Goal: Task Accomplishment & Management: Use online tool/utility

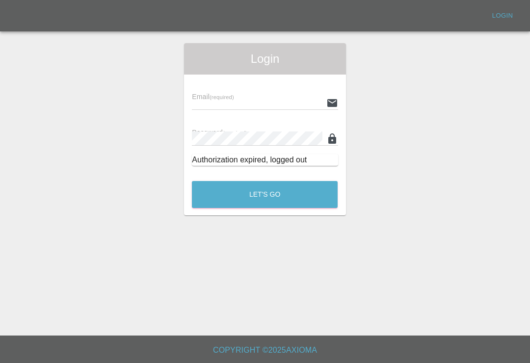
scroll to position [15, 0]
click at [311, 96] on input "text" at bounding box center [257, 103] width 130 height 14
type input "[EMAIL_ADDRESS][DOMAIN_NAME]"
click at [264, 181] on button "Let's Go" at bounding box center [265, 194] width 146 height 27
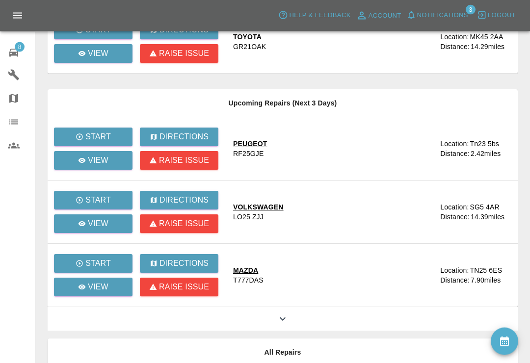
scroll to position [121, 0]
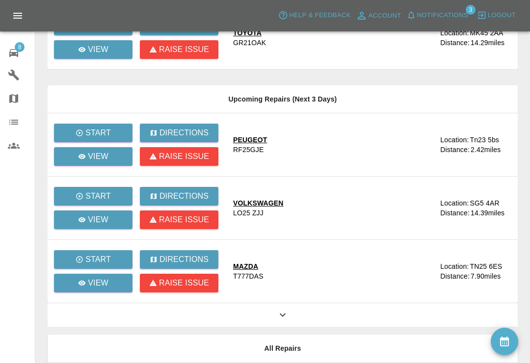
click at [287, 317] on icon at bounding box center [283, 315] width 12 height 12
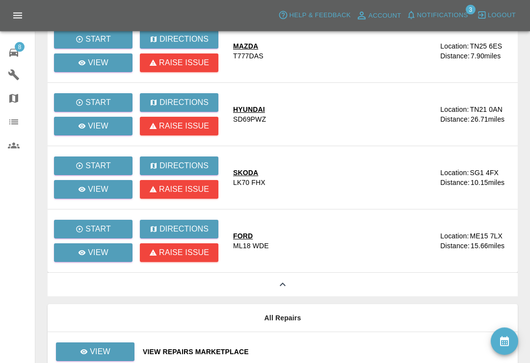
scroll to position [342, 0]
click at [116, 254] on link "View" at bounding box center [93, 252] width 79 height 19
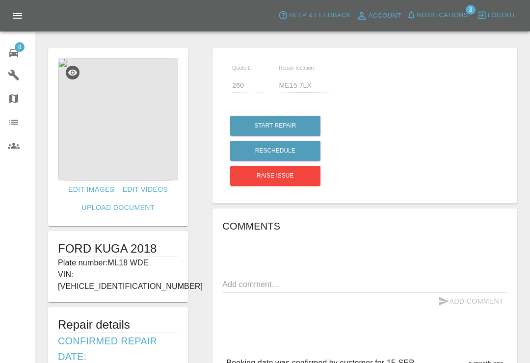
click at [161, 134] on img at bounding box center [118, 119] width 120 height 123
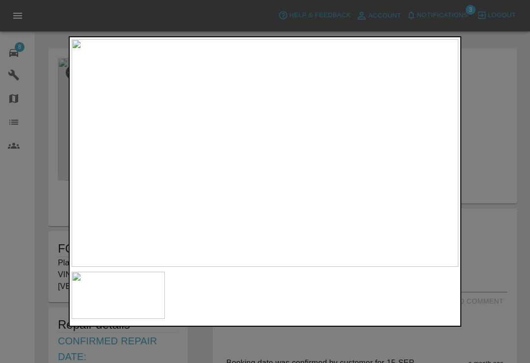
click at [496, 126] on div at bounding box center [265, 181] width 530 height 363
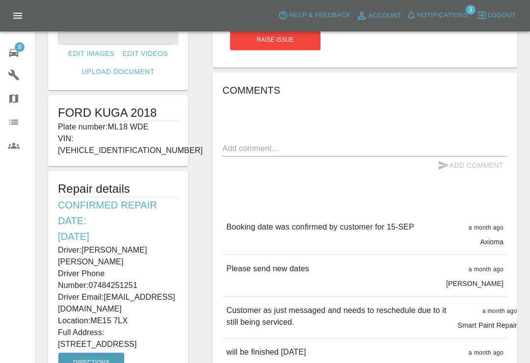
scroll to position [118, 0]
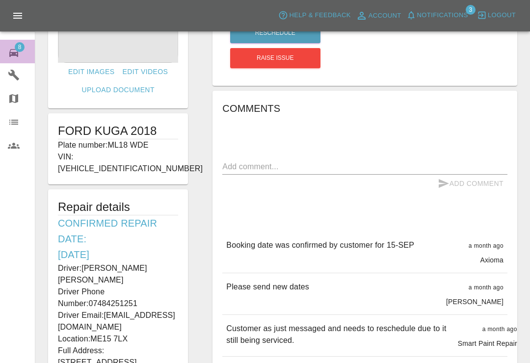
click at [21, 57] on div "8" at bounding box center [21, 52] width 27 height 14
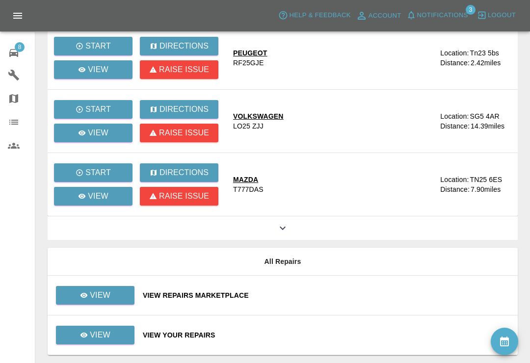
scroll to position [208, 0]
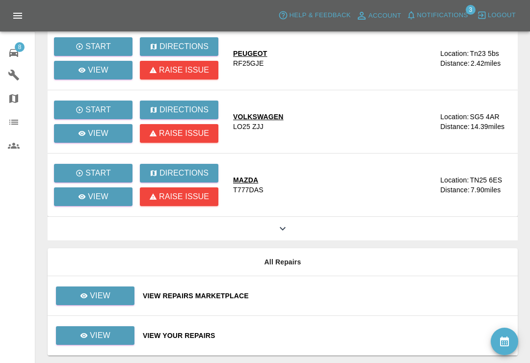
click at [287, 233] on icon at bounding box center [283, 229] width 12 height 12
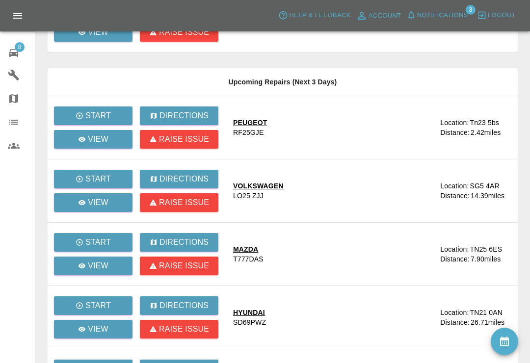
scroll to position [137, 0]
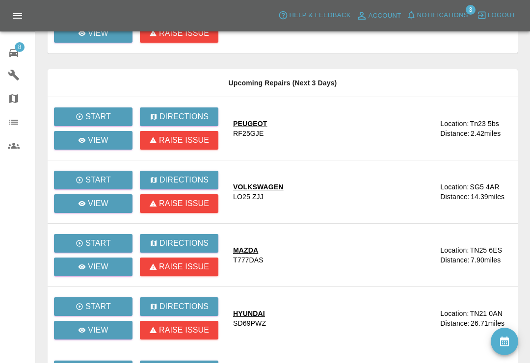
click at [351, 148] on td "PEUGEOT RF25GJE" at bounding box center [332, 128] width 215 height 63
click at [351, 135] on div "PEUGEOT RF25GJE" at bounding box center [332, 129] width 199 height 20
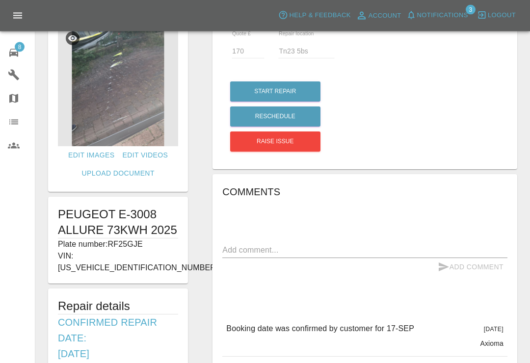
scroll to position [31, 0]
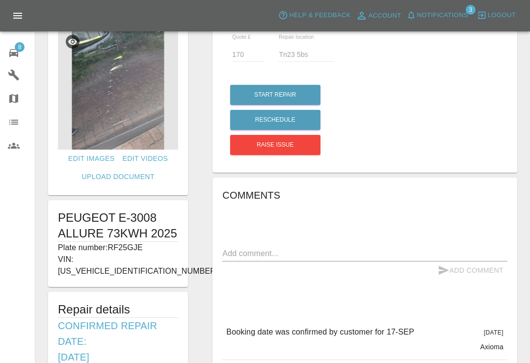
click at [16, 57] on icon at bounding box center [14, 53] width 12 height 12
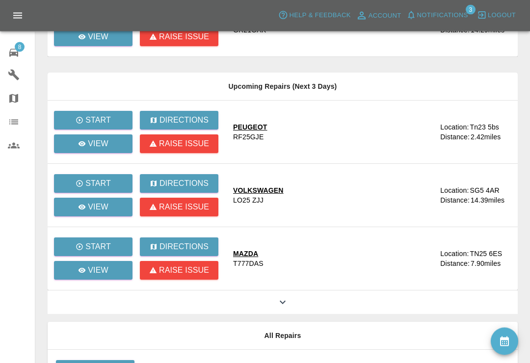
scroll to position [135, 0]
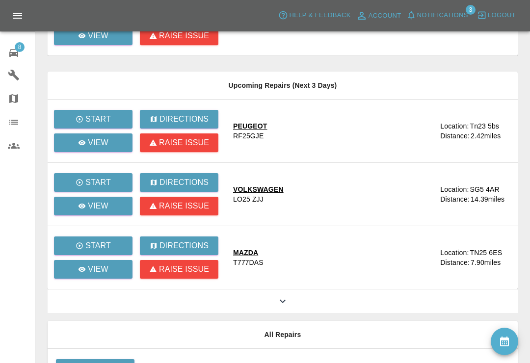
click at [260, 202] on div "LO25 ZJJ" at bounding box center [248, 199] width 30 height 10
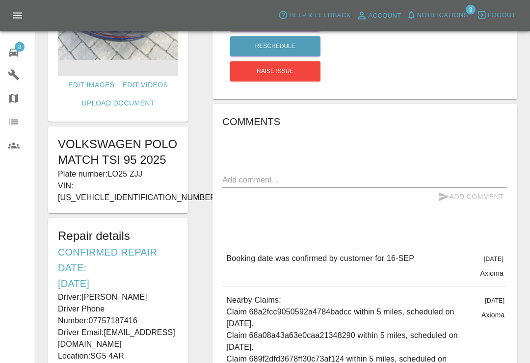
scroll to position [105, 0]
click at [16, 58] on icon at bounding box center [14, 53] width 12 height 12
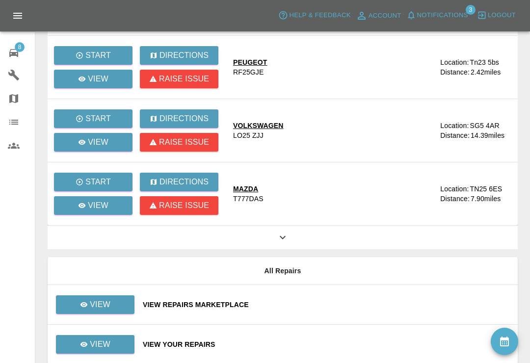
scroll to position [207, 0]
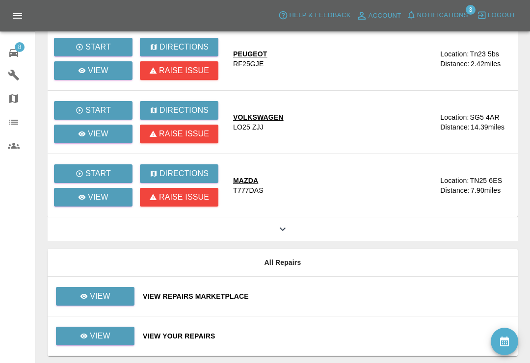
click at [286, 235] on icon at bounding box center [283, 229] width 12 height 12
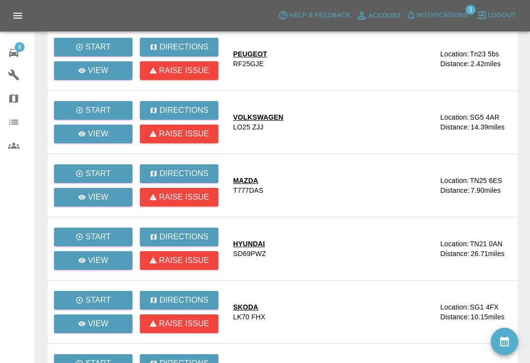
click at [235, 185] on div "T777DAS" at bounding box center [248, 190] width 30 height 10
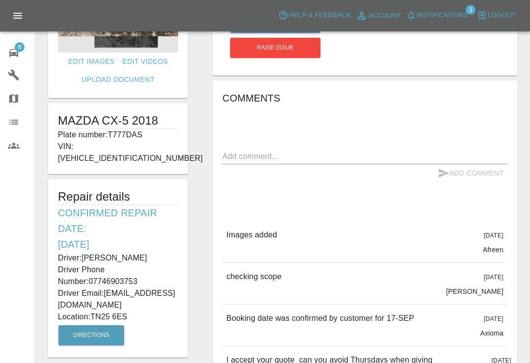
click at [19, 52] on span "8" at bounding box center [20, 47] width 10 height 10
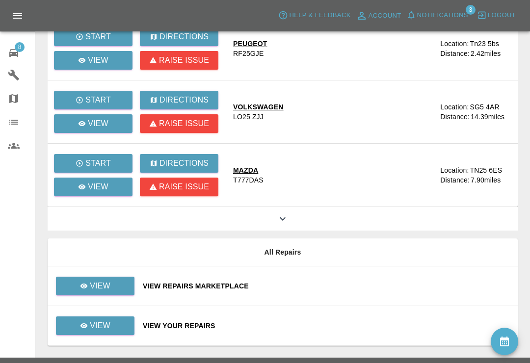
scroll to position [220, 0]
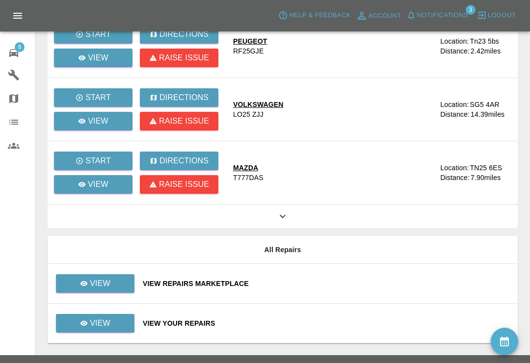
click at [285, 219] on icon at bounding box center [283, 217] width 12 height 12
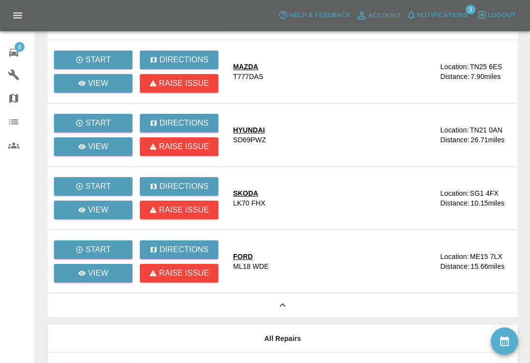
scroll to position [321, 0]
click at [82, 146] on icon at bounding box center [82, 146] width 7 height 5
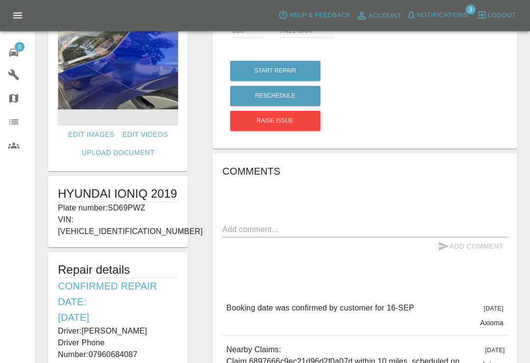
scroll to position [35, 0]
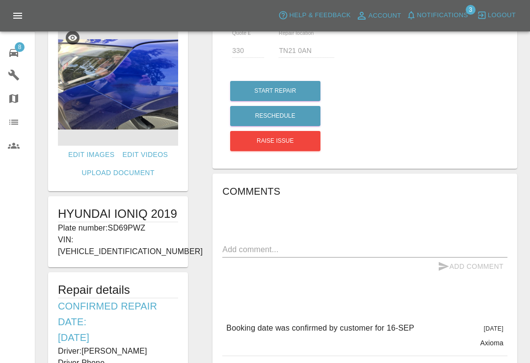
click at [19, 56] on icon at bounding box center [14, 53] width 12 height 12
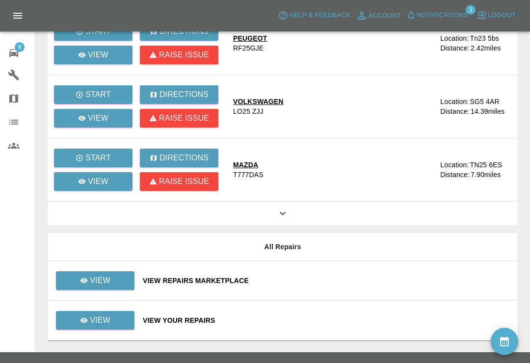
scroll to position [224, 0]
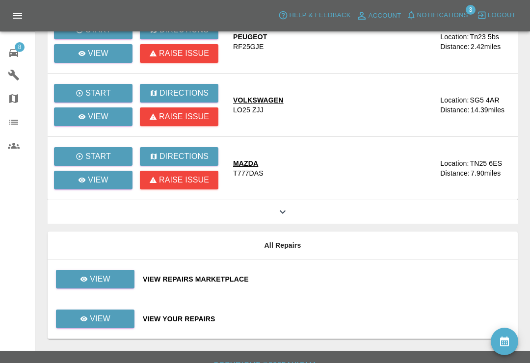
click at [280, 217] on icon at bounding box center [283, 212] width 12 height 12
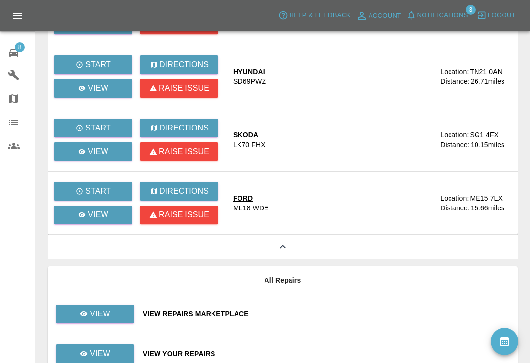
scroll to position [381, 0]
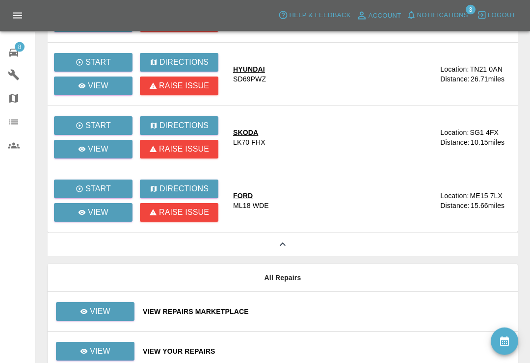
click at [247, 140] on div "LK70 FHX" at bounding box center [249, 143] width 32 height 10
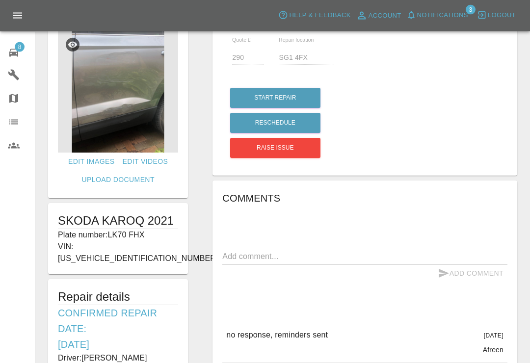
scroll to position [28, 0]
click at [15, 55] on icon at bounding box center [13, 53] width 9 height 8
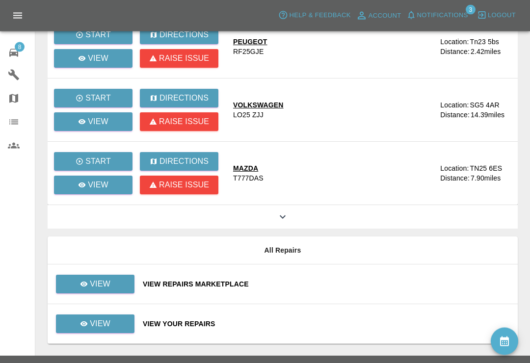
scroll to position [224, 0]
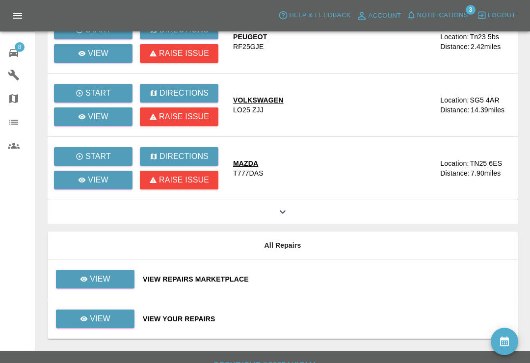
click at [286, 213] on icon at bounding box center [283, 212] width 12 height 12
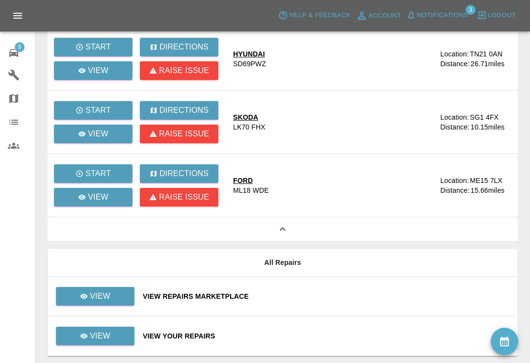
scroll to position [397, 0]
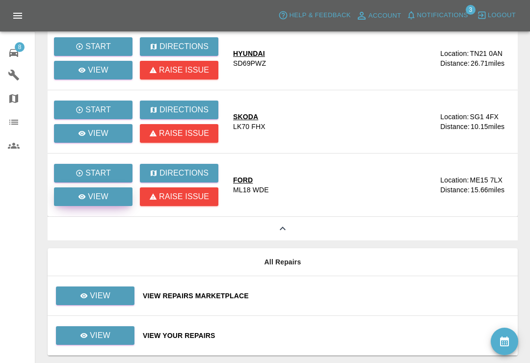
click at [80, 193] on icon at bounding box center [82, 197] width 8 height 8
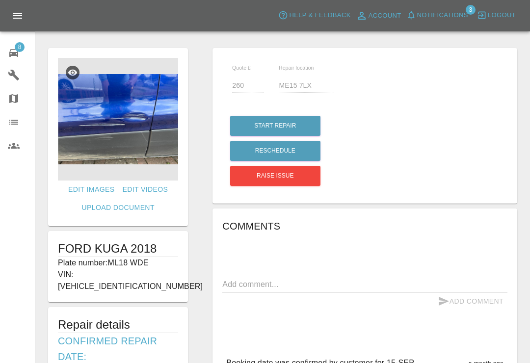
click at [419, 21] on button "Notifications" at bounding box center [437, 15] width 67 height 15
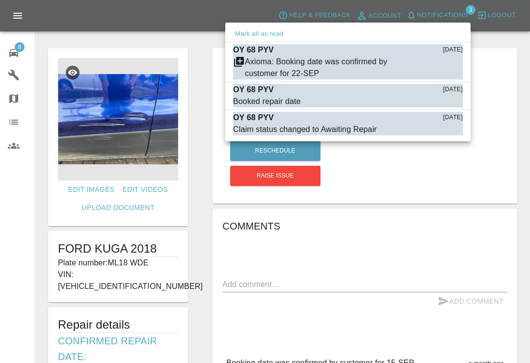
click at [339, 71] on div "Axioma: Booking date was confirmed by customer for 22-SEP" at bounding box center [329, 68] width 169 height 24
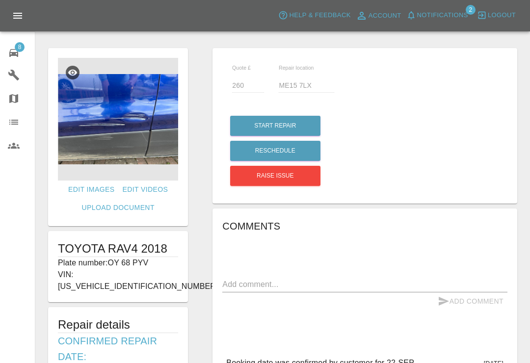
type input "240"
type input "TN24 9RD"
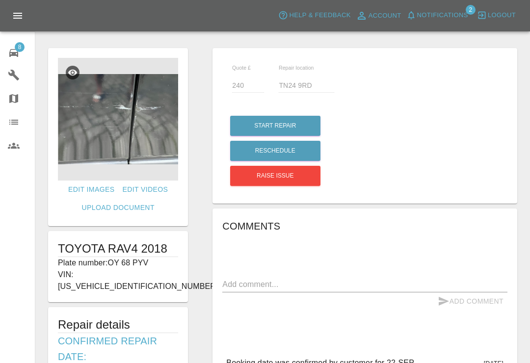
click at [20, 57] on div "8" at bounding box center [21, 52] width 27 height 14
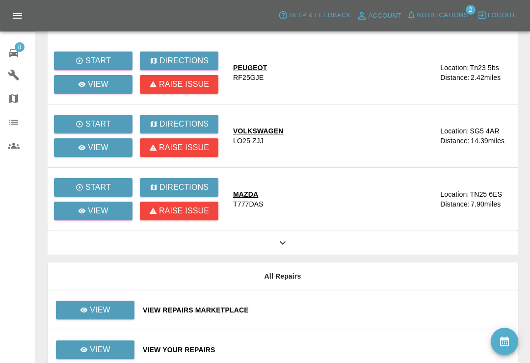
scroll to position [224, 0]
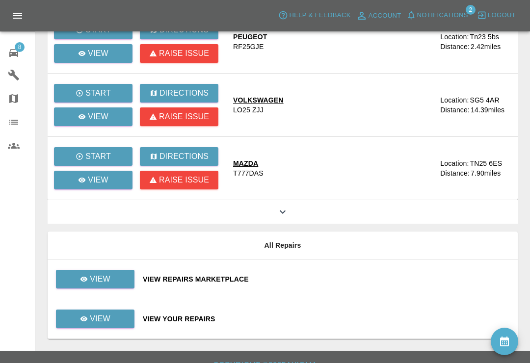
click at [395, 281] on div "View Repairs Marketplace" at bounding box center [326, 279] width 367 height 10
